Goal: Information Seeking & Learning: Learn about a topic

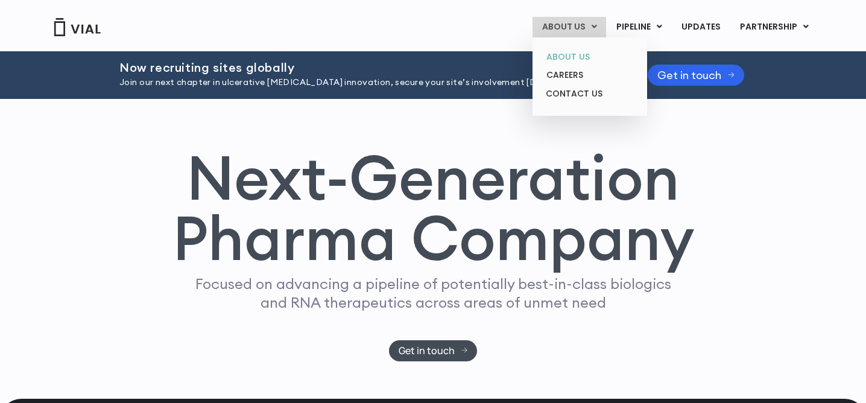
click at [587, 53] on link "ABOUT US" at bounding box center [589, 57] width 105 height 19
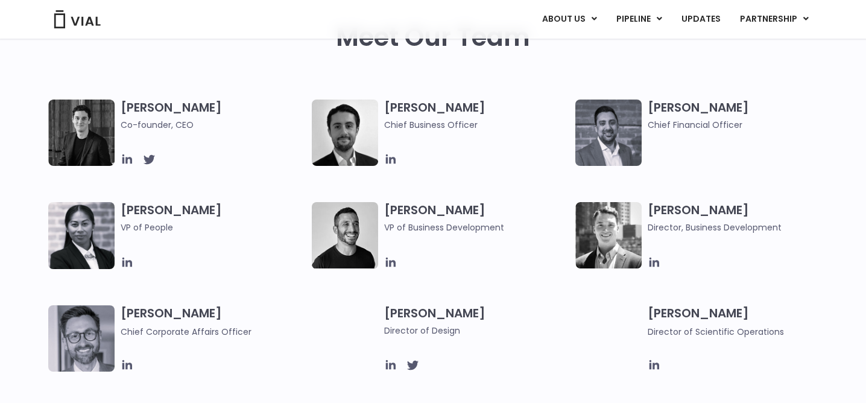
scroll to position [602, 0]
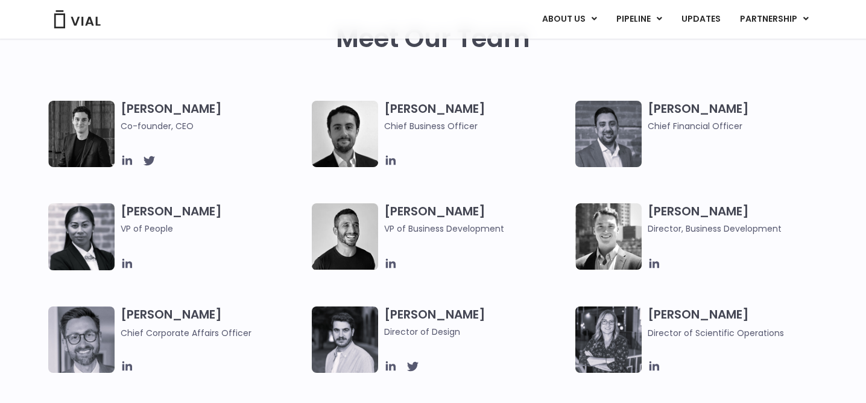
click at [84, 136] on img at bounding box center [81, 134] width 66 height 66
click at [143, 104] on h3 "Simon Burns Co-founder, CEO" at bounding box center [213, 117] width 185 height 32
click at [178, 112] on h3 "Simon Burns Co-founder, CEO" at bounding box center [213, 117] width 185 height 32
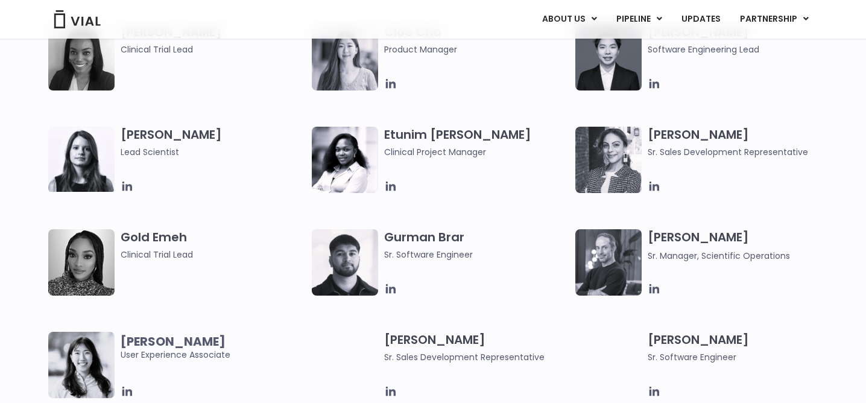
scroll to position [1108, 0]
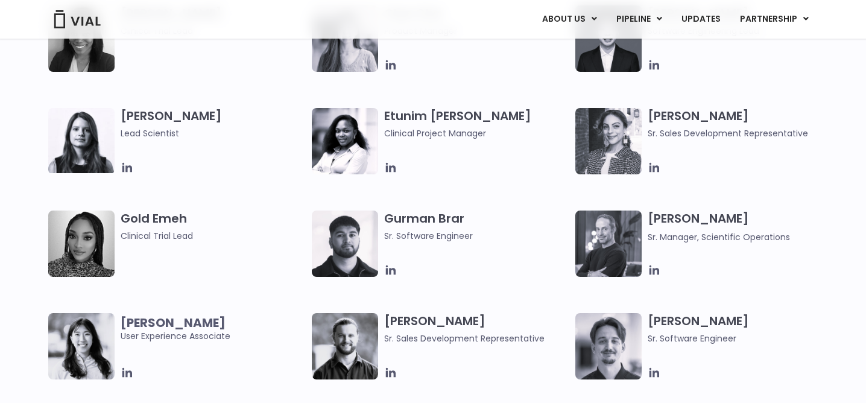
click at [617, 144] on img at bounding box center [608, 141] width 66 height 66
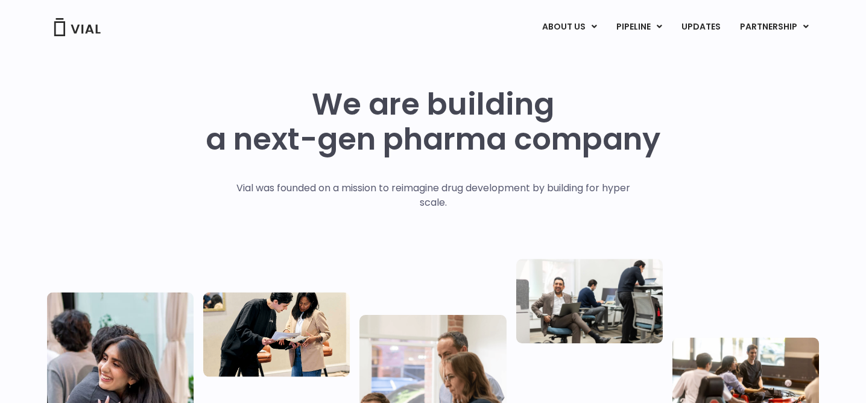
scroll to position [0, 0]
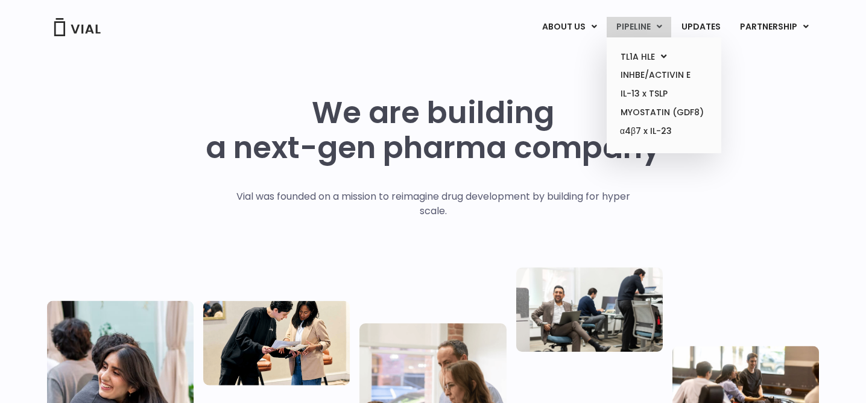
click at [638, 27] on link "PIPELINE" at bounding box center [638, 27] width 65 height 20
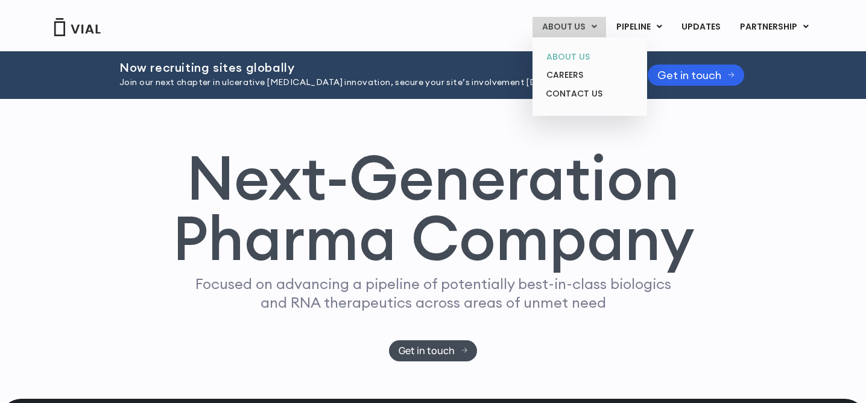
click at [583, 49] on link "ABOUT US" at bounding box center [589, 57] width 105 height 19
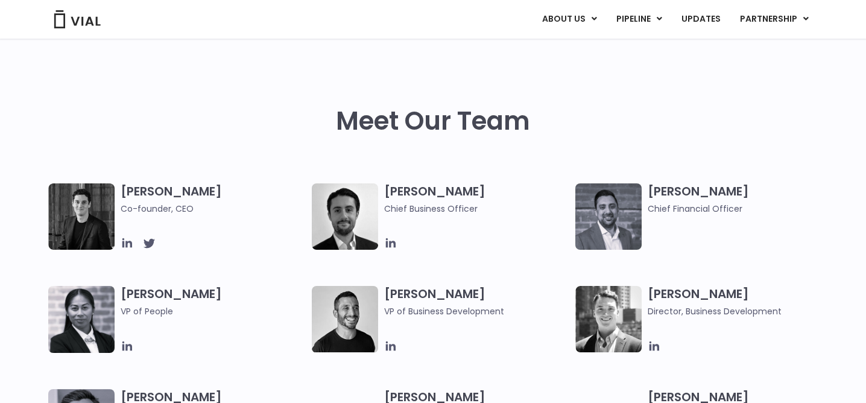
scroll to position [520, 0]
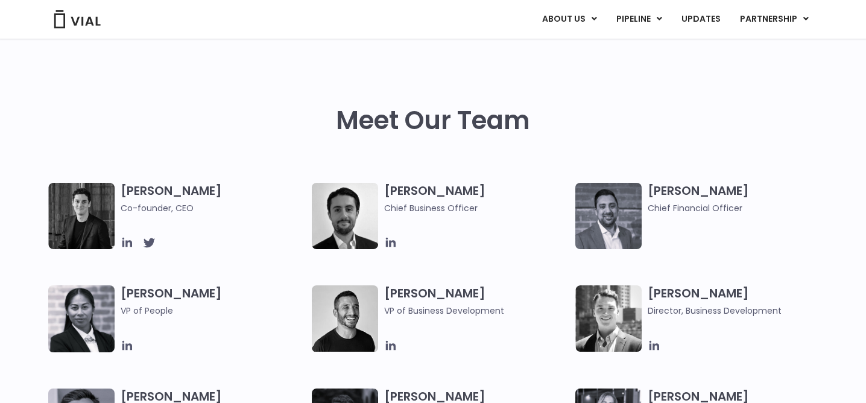
click at [80, 210] on img at bounding box center [81, 216] width 66 height 66
click at [146, 188] on h3 "[PERSON_NAME] Co-founder, CEO" at bounding box center [213, 199] width 185 height 32
click at [159, 208] on span "Co-founder, CEO" at bounding box center [213, 207] width 185 height 13
click at [125, 245] on icon at bounding box center [127, 243] width 10 height 10
